Goal: Information Seeking & Learning: Find contact information

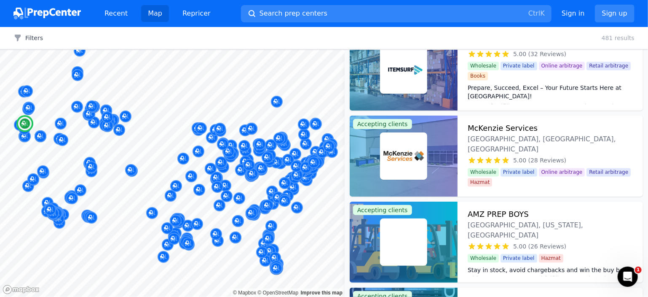
scroll to position [899, 0]
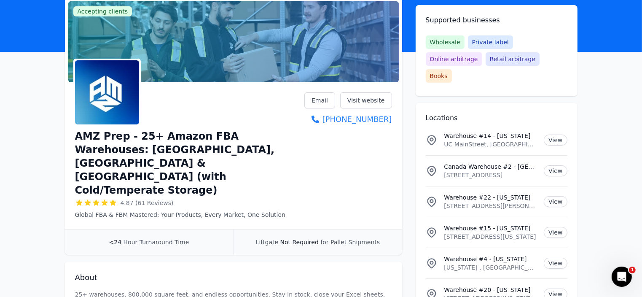
scroll to position [84, 0]
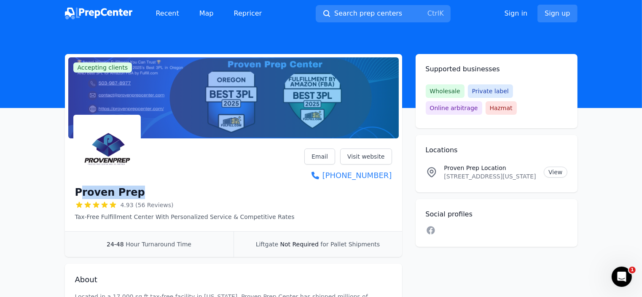
drag, startPoint x: 148, startPoint y: 193, endPoint x: 81, endPoint y: 191, distance: 66.6
click at [81, 191] on div "Proven Prep" at bounding box center [184, 191] width 219 height 13
copy h1 "roven Prep"
drag, startPoint x: 398, startPoint y: 172, endPoint x: 389, endPoint y: 176, distance: 10.2
click at [389, 176] on div "Proven Prep 4.93 (56 Reviews) Tax-Free Fulfillment Center With Personalized Ser…" at bounding box center [233, 186] width 337 height 89
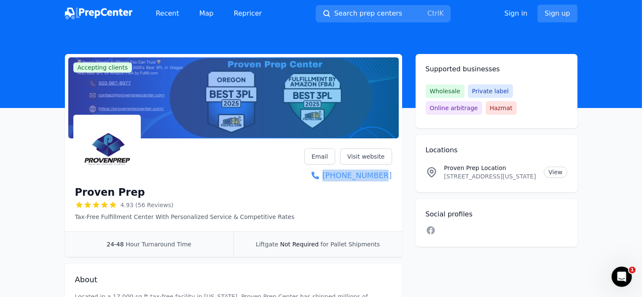
copy link "(503) 987-897"
drag, startPoint x: 445, startPoint y: 177, endPoint x: 534, endPoint y: 177, distance: 89.3
click at [534, 177] on p "6855 NE 82nd Ave, Suite #15, Portland, Oregon, 97220, US" at bounding box center [490, 176] width 93 height 8
copy p "6855 NE 82nd Ave, Suite #15, Por"
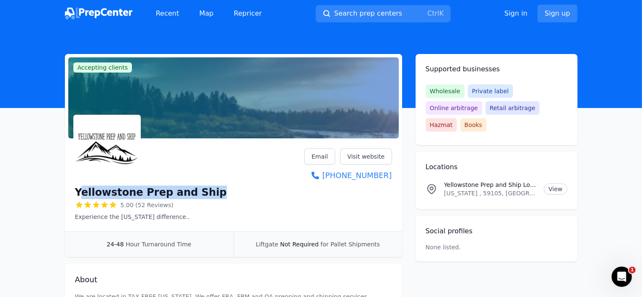
drag, startPoint x: 210, startPoint y: 195, endPoint x: 81, endPoint y: 185, distance: 129.3
click at [81, 185] on div "Yellowstone Prep and Ship 5.00 (52 Reviews) Experience the [US_STATE] differenc…" at bounding box center [233, 184] width 317 height 72
copy h1 "ellowstone Prep and Ship"
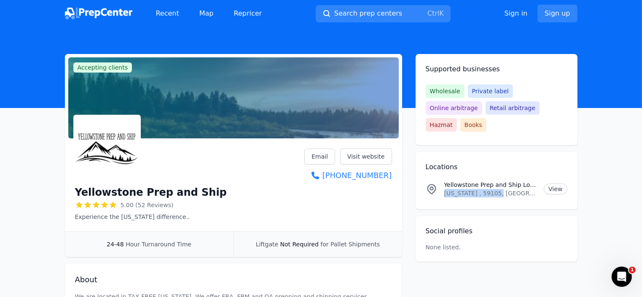
drag, startPoint x: 442, startPoint y: 176, endPoint x: 501, endPoint y: 176, distance: 59.4
click at [501, 180] on div "Yellowstone Prep and Ship Location Montana , 59105, US View" at bounding box center [496, 188] width 142 height 17
copy p "Montana , 59105, US"
click at [390, 173] on div "Yellowstone Prep and Ship 5.00 (52 Reviews) Experience the Montana difference..…" at bounding box center [233, 186] width 337 height 89
click at [391, 174] on div "Yellowstone Prep and Ship 5.00 (52 Reviews) Experience the Montana difference..…" at bounding box center [233, 186] width 337 height 89
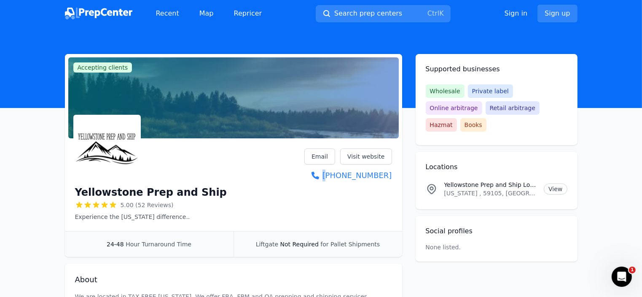
click at [392, 174] on div "Yellowstone Prep and Ship 5.00 (52 Reviews) Experience the Montana difference..…" at bounding box center [233, 186] width 337 height 89
click at [393, 174] on div "Yellowstone Prep and Ship 5.00 (52 Reviews) Experience the Montana difference..…" at bounding box center [233, 186] width 337 height 89
drag, startPoint x: 393, startPoint y: 174, endPoint x: 384, endPoint y: 174, distance: 8.9
click at [384, 174] on div "Yellowstone Prep and Ship 5.00 (52 Reviews) Experience the Montana difference..…" at bounding box center [233, 186] width 337 height 89
click at [394, 174] on div "Yellowstone Prep and Ship 5.00 (52 Reviews) Experience the Montana difference..…" at bounding box center [233, 186] width 337 height 89
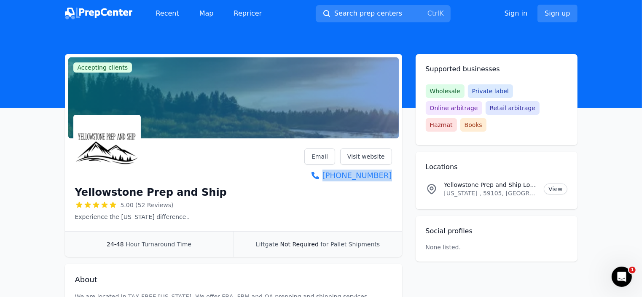
drag, startPoint x: 390, startPoint y: 190, endPoint x: 392, endPoint y: 176, distance: 13.2
click at [392, 176] on div "Yellowstone Prep and Ship 5.00 (52 Reviews) Experience the Montana difference..…" at bounding box center [233, 186] width 337 height 89
copy link "(406) 598-2555"
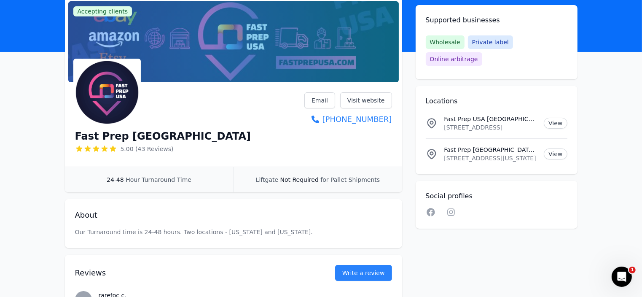
scroll to position [14, 0]
